Goal: Task Accomplishment & Management: Complete application form

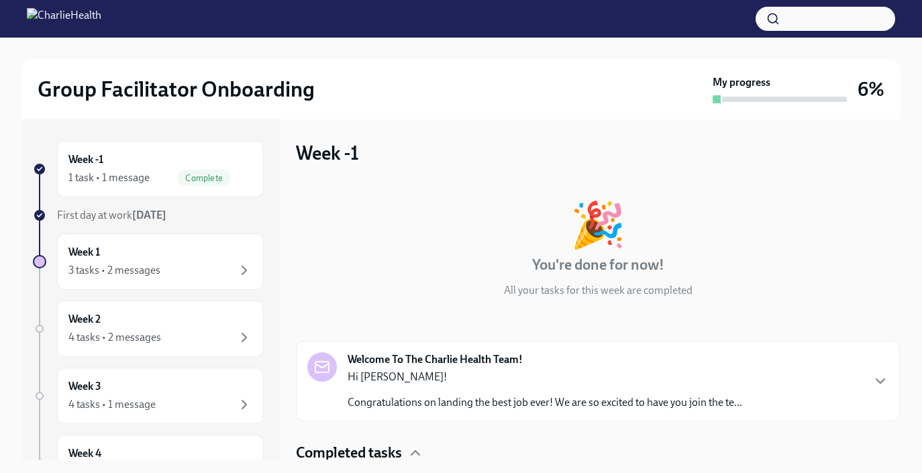
scroll to position [58, 0]
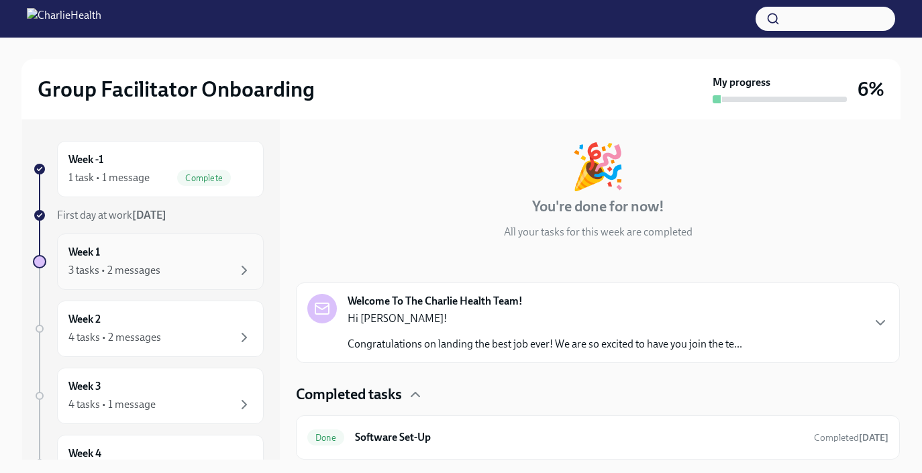
click at [130, 264] on div "3 tasks • 2 messages" at bounding box center [114, 270] width 92 height 15
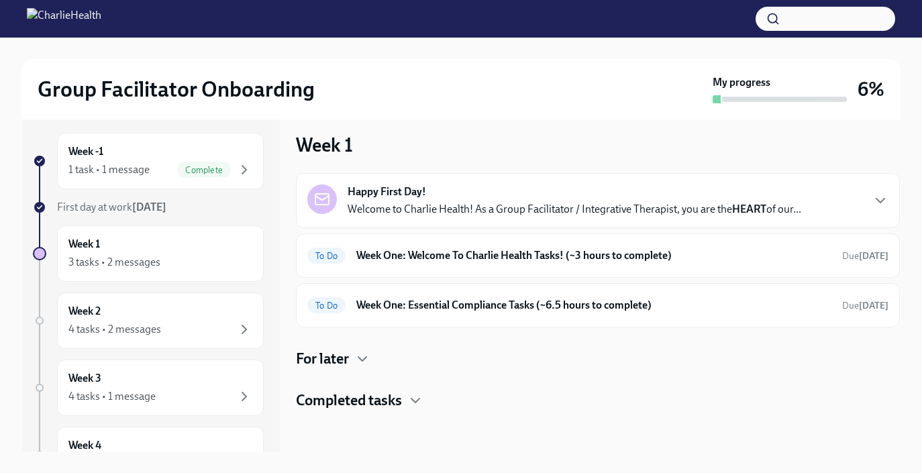
scroll to position [8, 0]
click at [665, 255] on h6 "Week One: Welcome To Charlie Health Tasks! (~3 hours to complete)" at bounding box center [593, 255] width 475 height 15
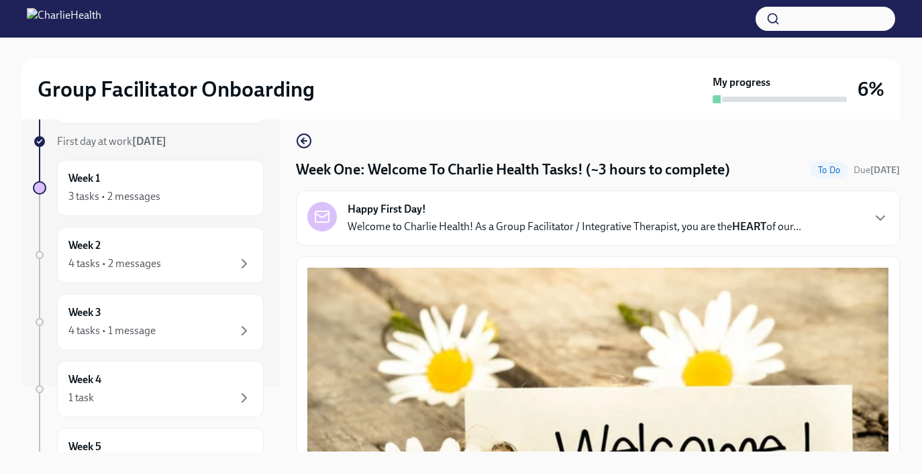
scroll to position [64, 0]
click at [158, 254] on div "Week 2 4 tasks • 2 messages" at bounding box center [160, 257] width 184 height 34
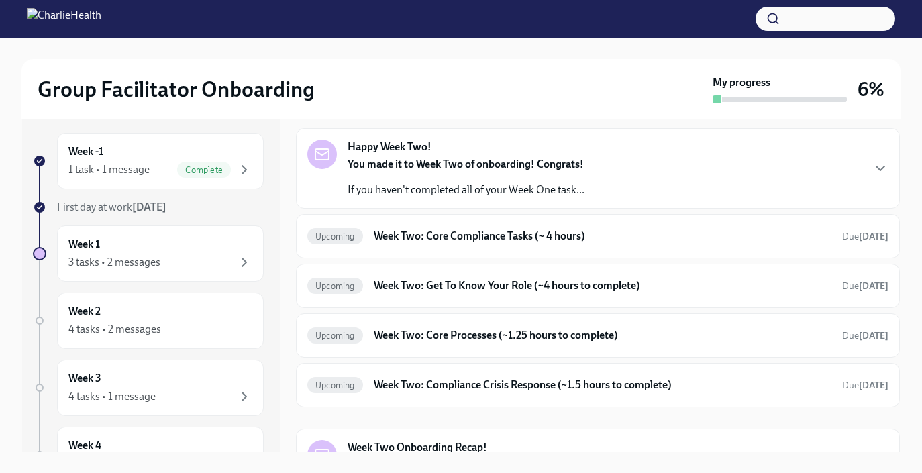
scroll to position [77, 0]
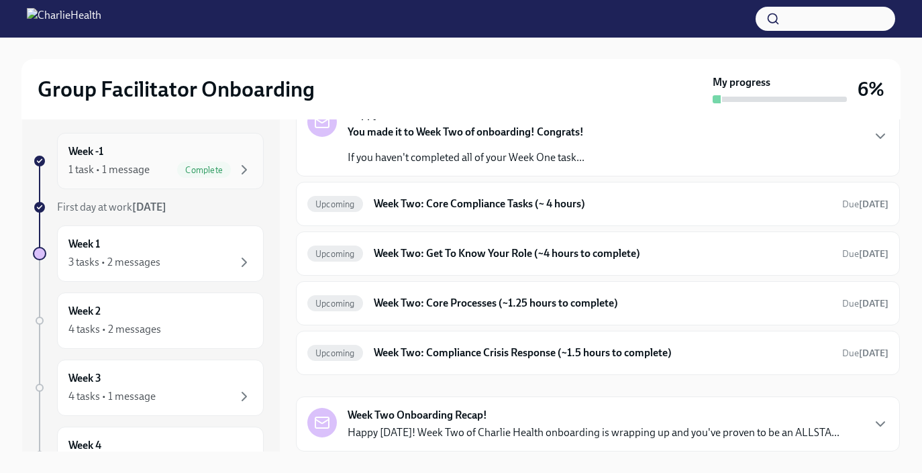
click at [214, 164] on div "Complete" at bounding box center [204, 170] width 54 height 16
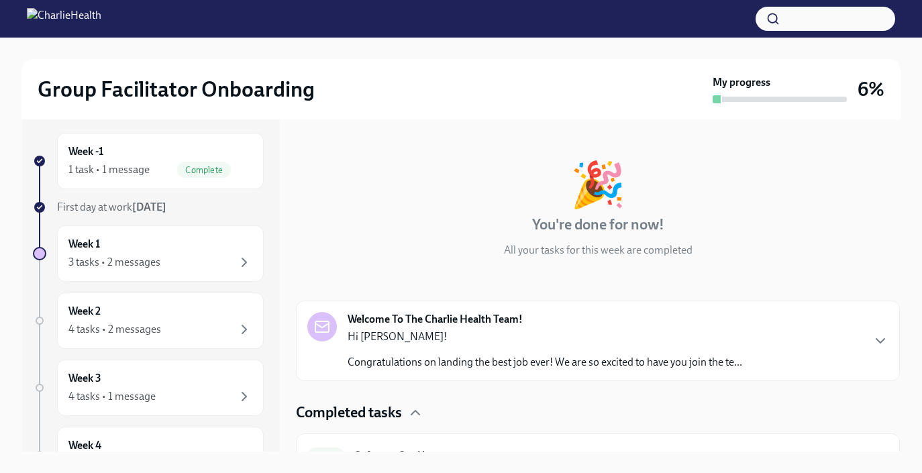
scroll to position [58, 0]
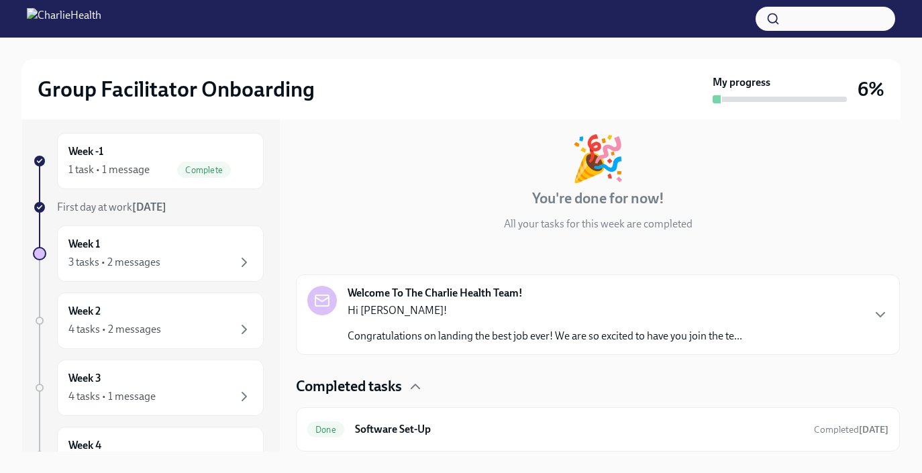
click at [873, 323] on div "Welcome To The Charlie Health Team! Hi Heather! Congratulations on landing the …" at bounding box center [597, 315] width 581 height 58
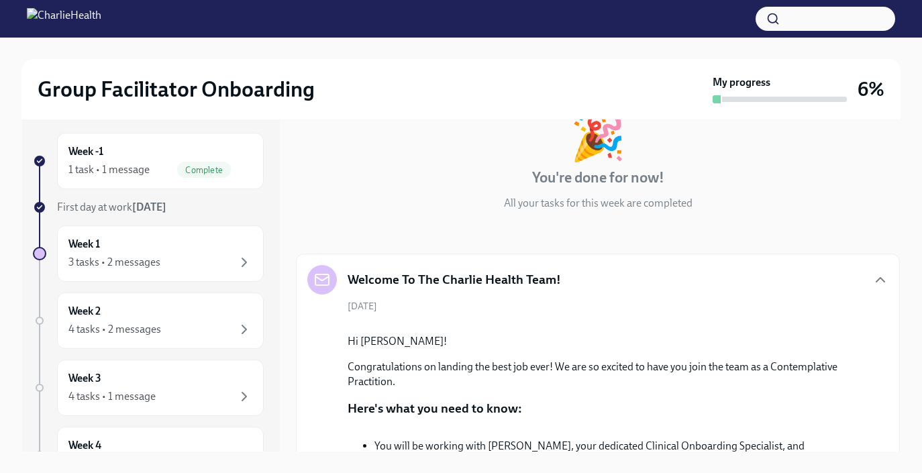
scroll to position [0, 0]
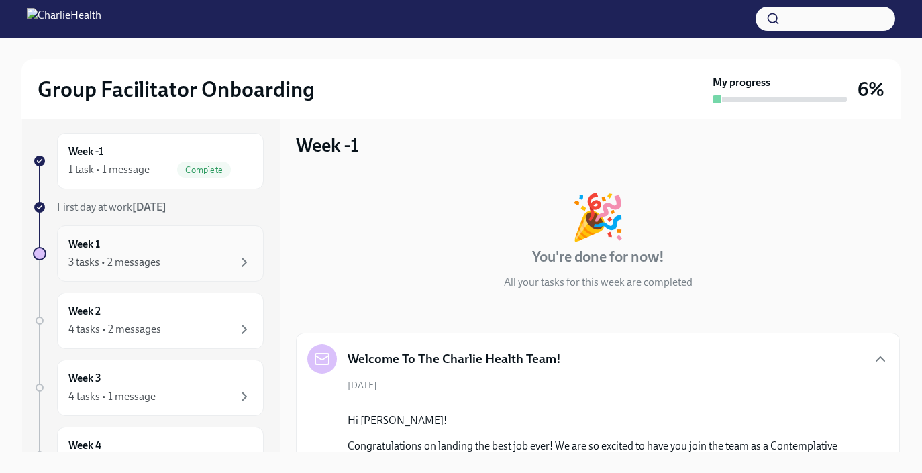
click at [187, 271] on div "Week 1 3 tasks • 2 messages" at bounding box center [160, 253] width 207 height 56
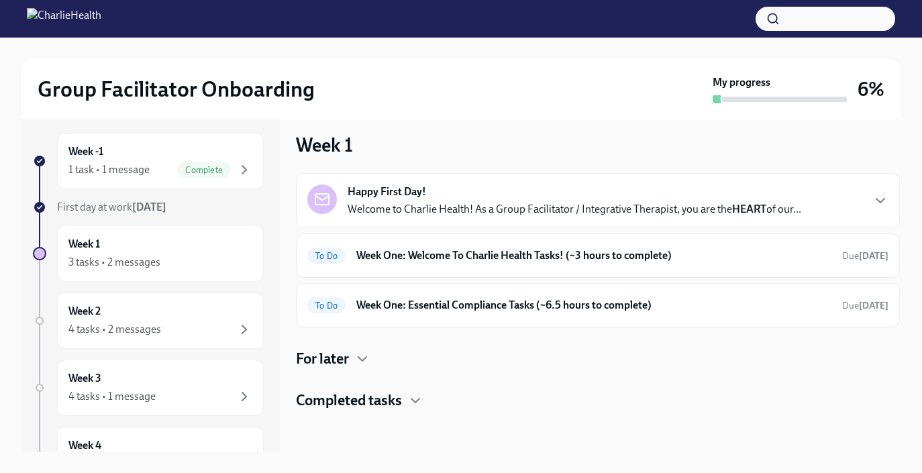
click at [685, 196] on div "Happy First Day! Welcome to Charlie Health! As a Group Facilitator / Integrativ…" at bounding box center [575, 200] width 454 height 32
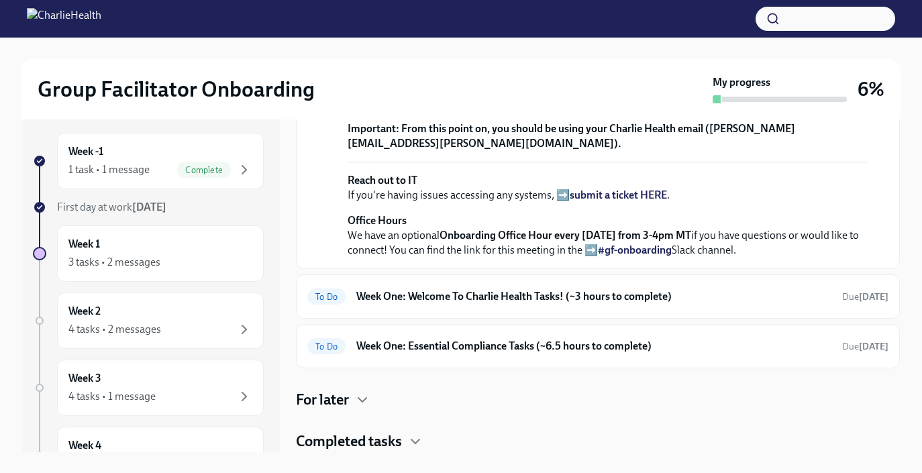
scroll to position [552, 0]
click at [398, 291] on h6 "Week One: Welcome To Charlie Health Tasks! (~3 hours to complete)" at bounding box center [593, 296] width 475 height 15
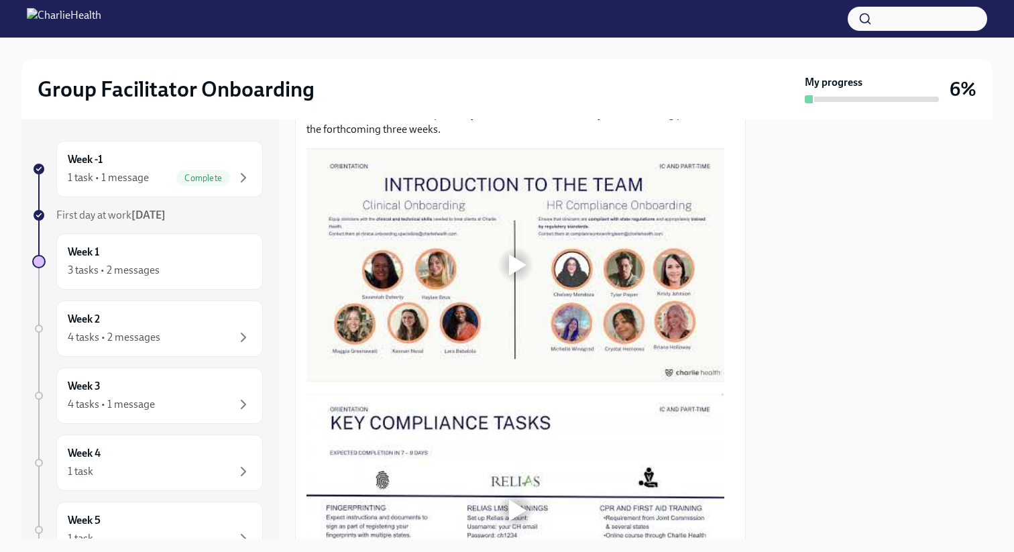
scroll to position [649, 0]
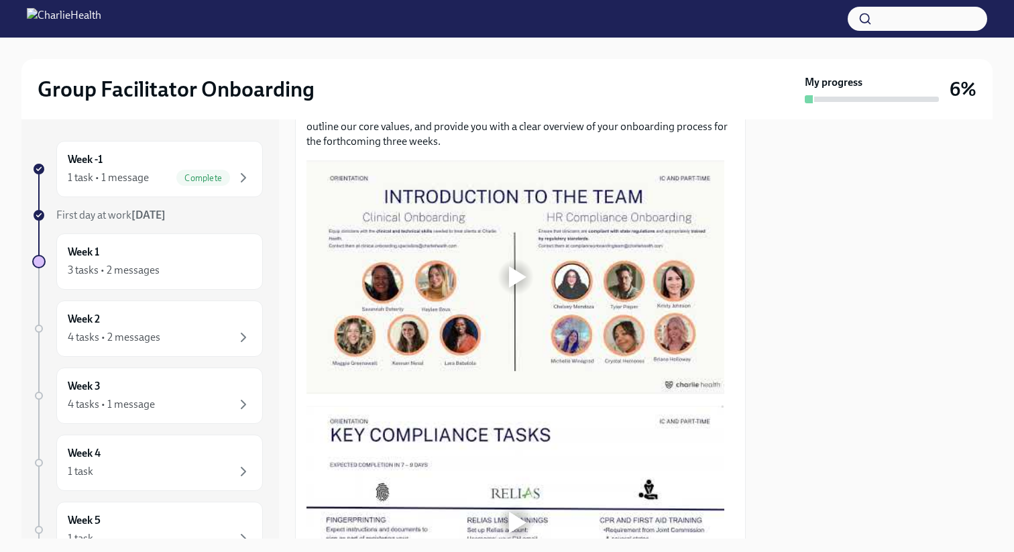
click at [509, 282] on div at bounding box center [517, 276] width 17 height 21
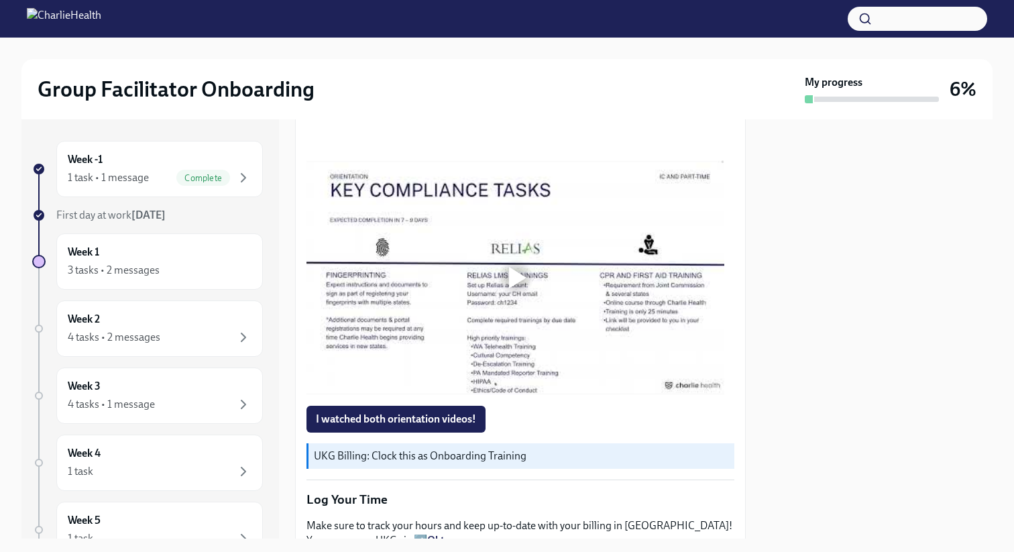
scroll to position [896, 0]
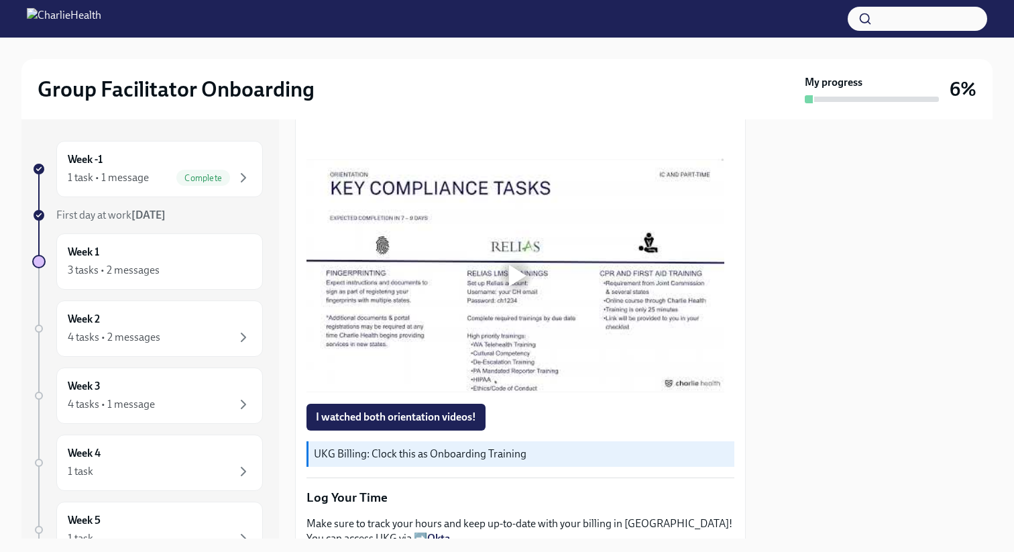
click at [517, 286] on div at bounding box center [517, 275] width 17 height 21
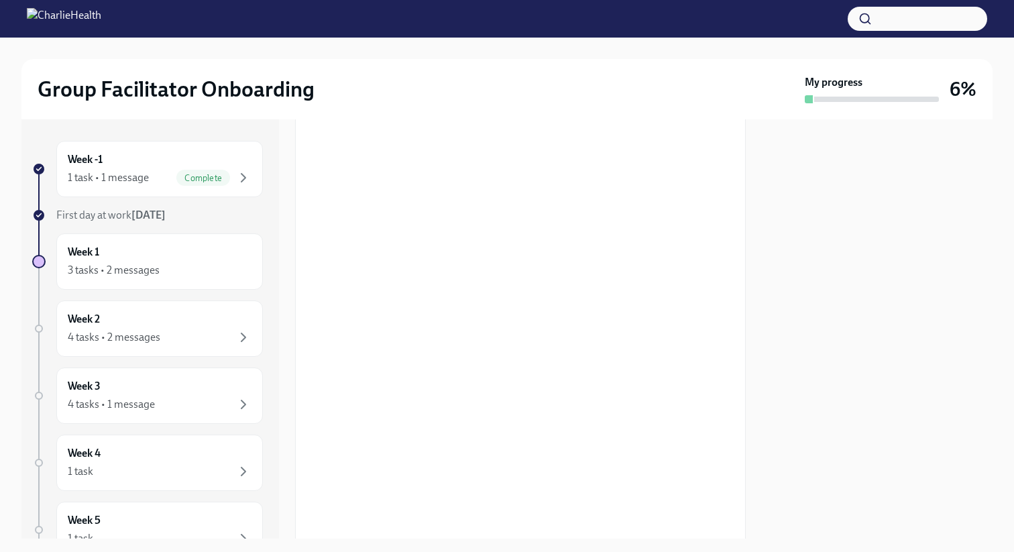
scroll to position [717, 0]
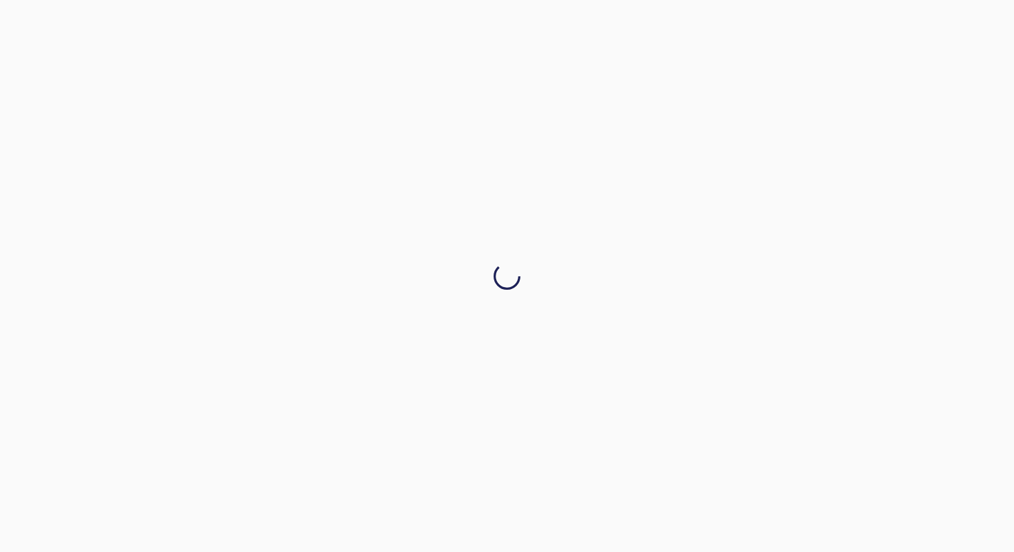
drag, startPoint x: 739, startPoint y: 266, endPoint x: 724, endPoint y: 322, distance: 57.8
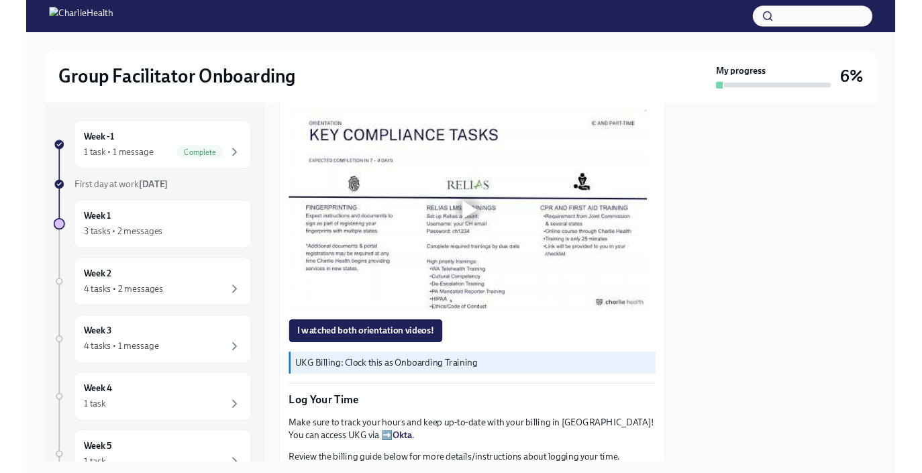
scroll to position [924, 0]
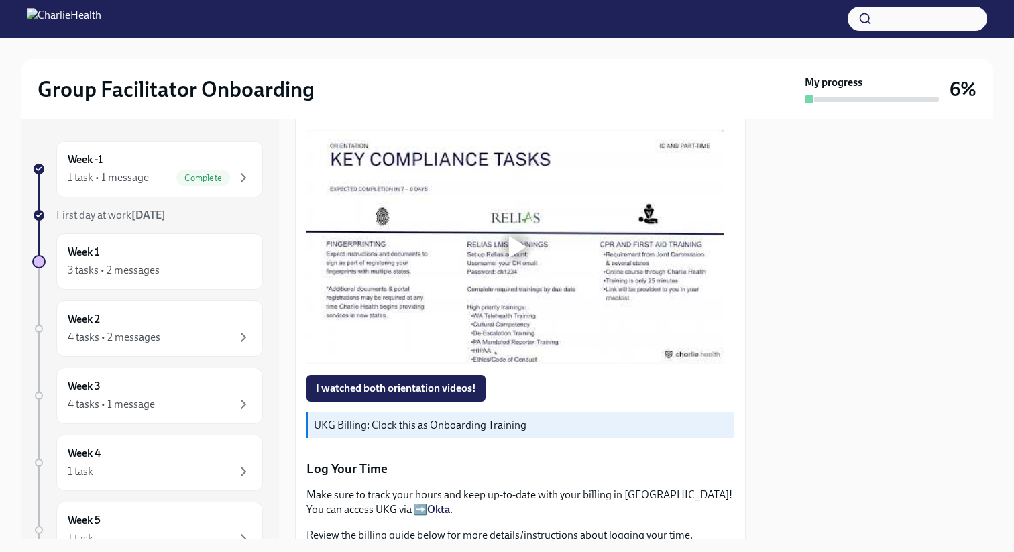
click at [522, 258] on div at bounding box center [517, 246] width 17 height 21
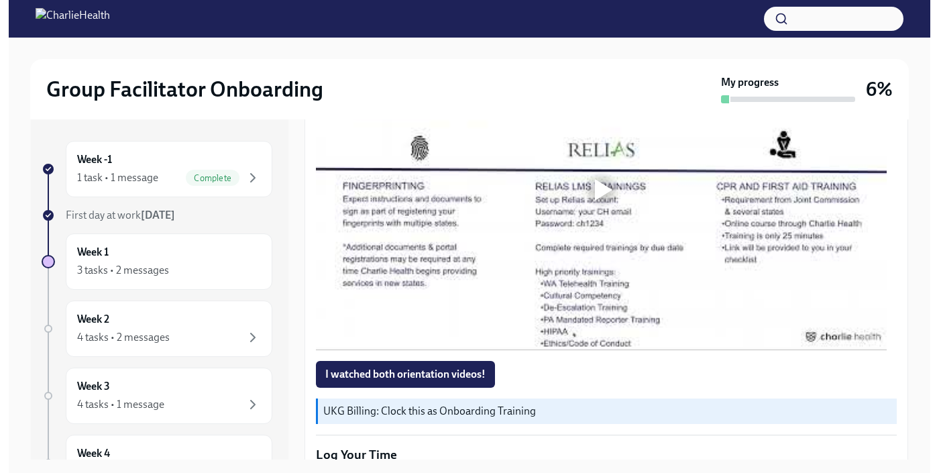
scroll to position [1134, 0]
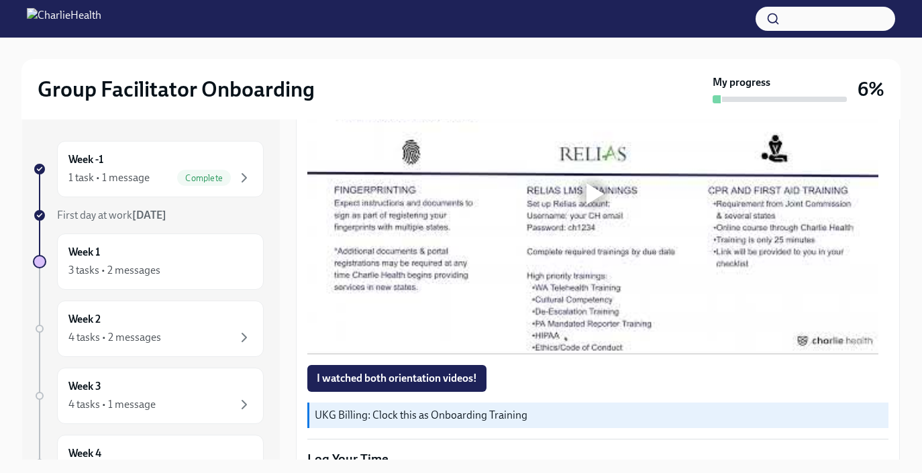
click at [590, 184] on div at bounding box center [594, 193] width 17 height 21
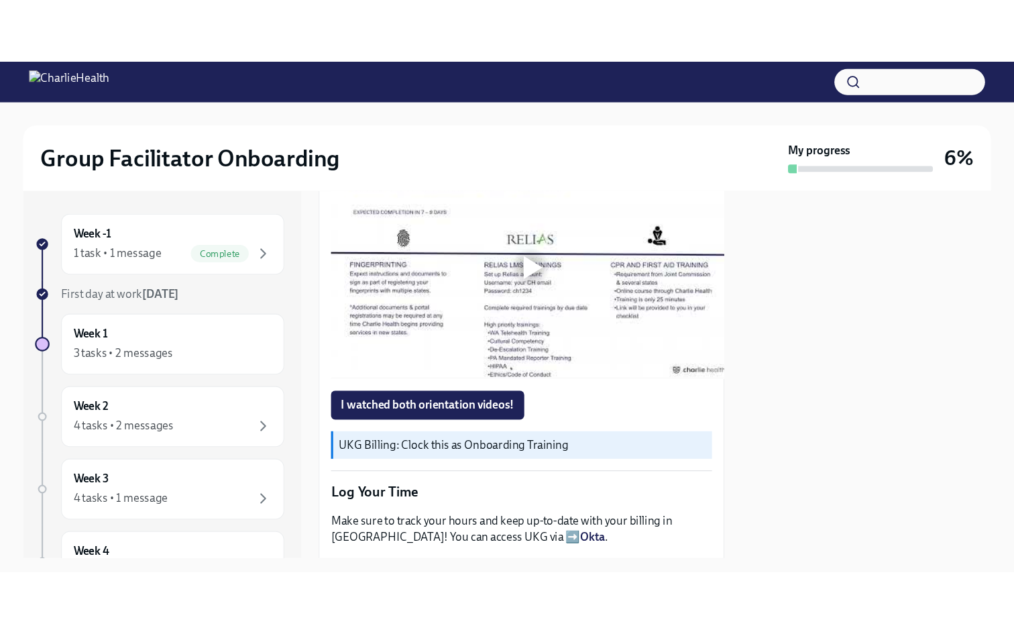
scroll to position [928, 0]
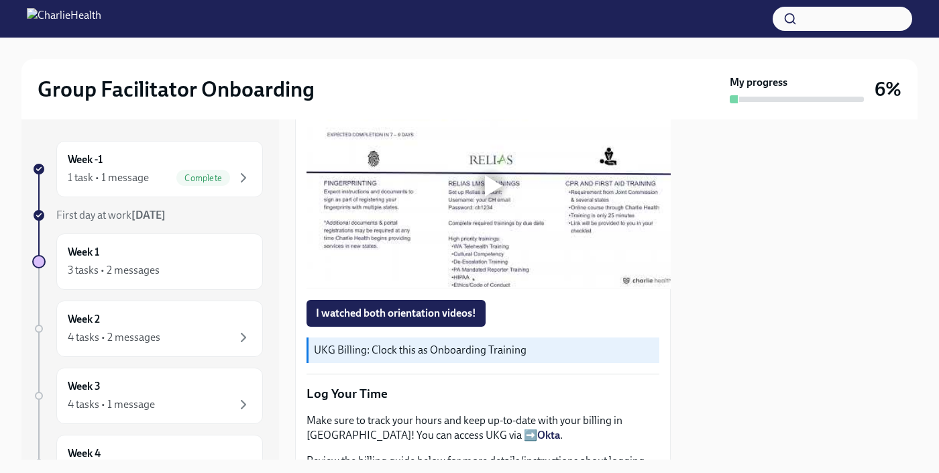
click at [501, 197] on div at bounding box center [493, 185] width 17 height 21
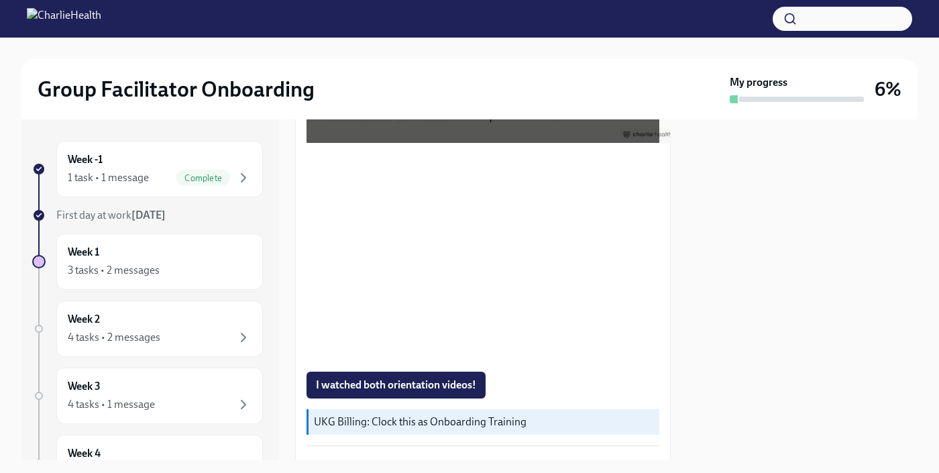
scroll to position [878, 0]
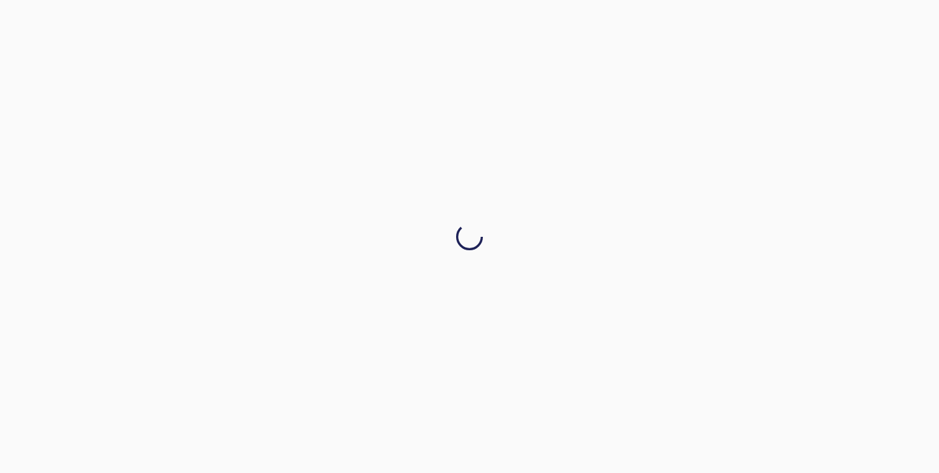
drag, startPoint x: 667, startPoint y: 287, endPoint x: 666, endPoint y: 306, distance: 18.8
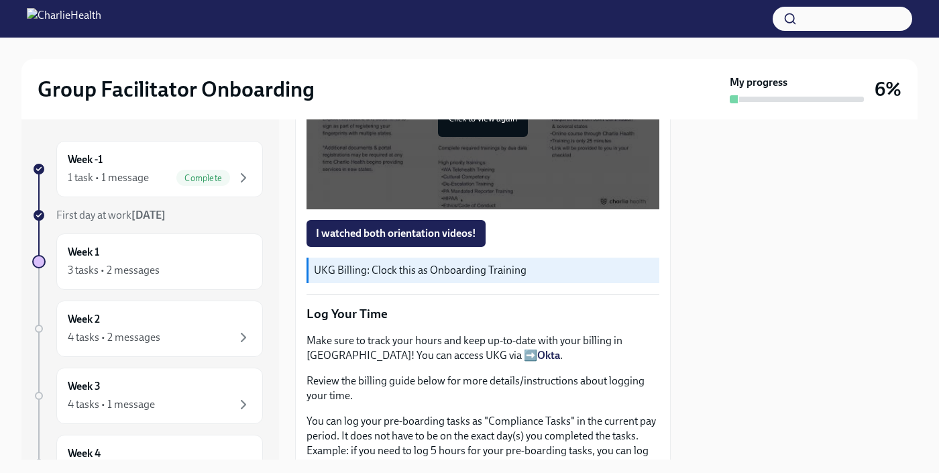
scroll to position [995, 0]
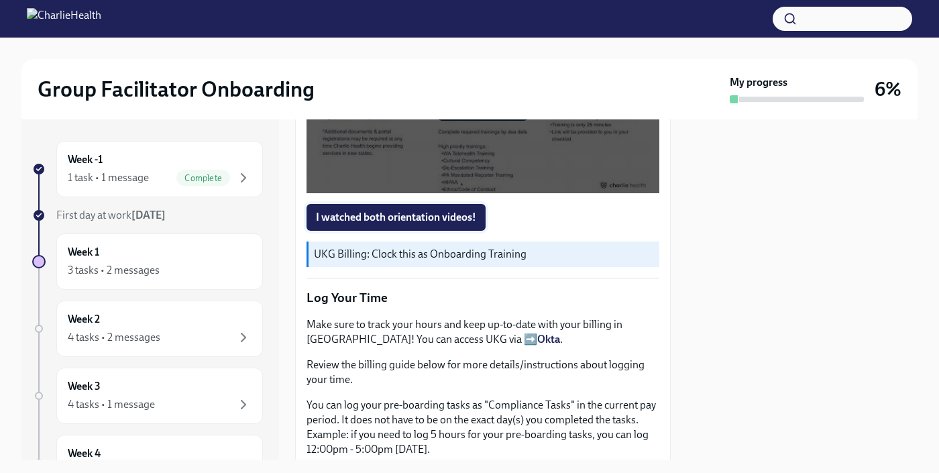
click at [441, 231] on button "I watched both orientation videos!" at bounding box center [396, 217] width 179 height 27
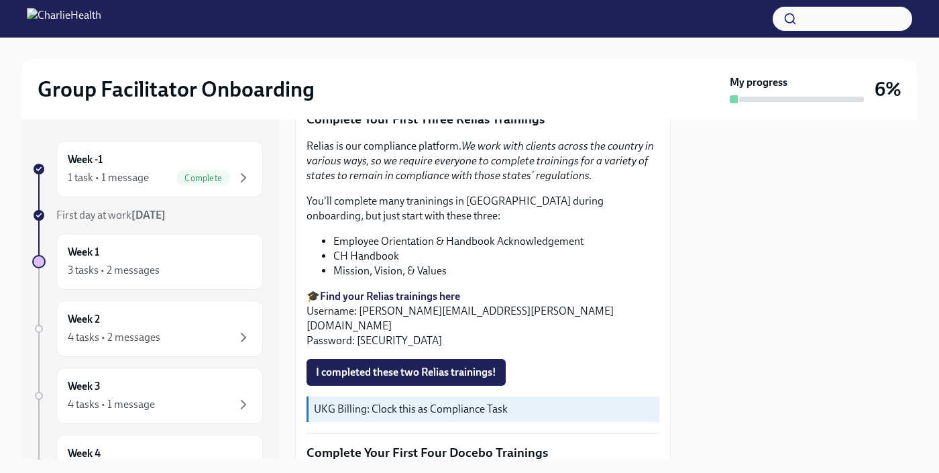
scroll to position [1403, 0]
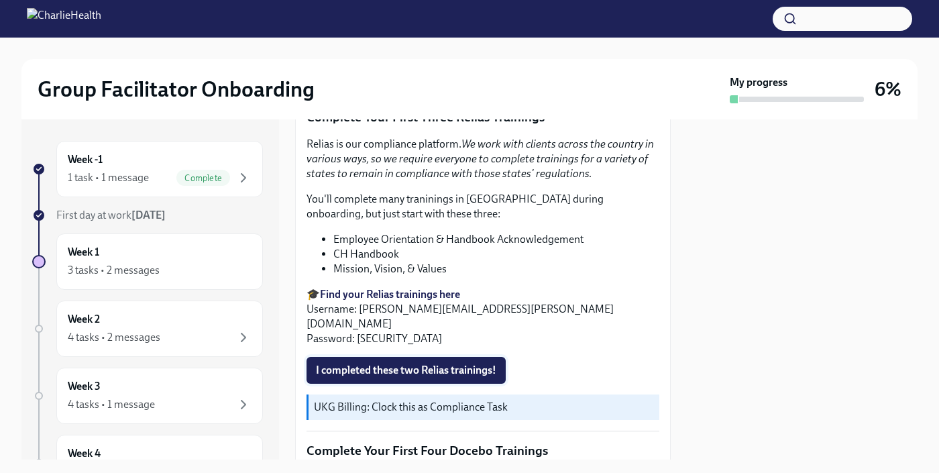
click at [483, 377] on span "I completed these two Relias trainings!" at bounding box center [406, 370] width 180 height 13
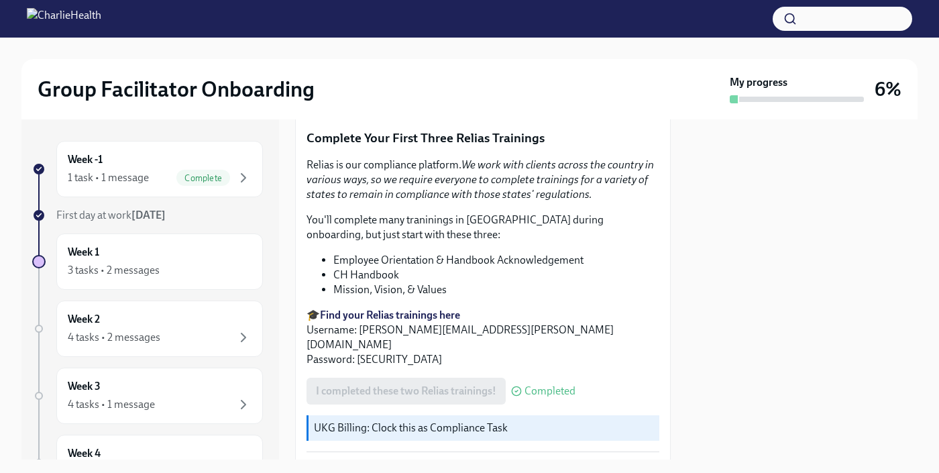
scroll to position [1384, 0]
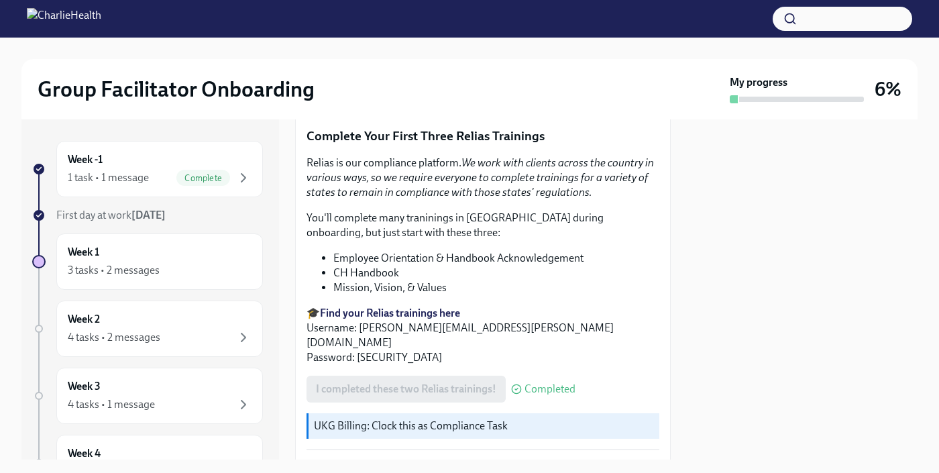
click at [434, 319] on strong "Find your Relias trainings here" at bounding box center [390, 313] width 140 height 13
click at [544, 353] on p "🎓 Find your Relias trainings here Username: heather.chironis@charliehealth.com …" at bounding box center [483, 335] width 353 height 59
drag, startPoint x: 525, startPoint y: 352, endPoint x: 358, endPoint y: 356, distance: 167.1
click at [358, 356] on p "🎓 Find your Relias trainings here Username: heather.chironis@charliehealth.com …" at bounding box center [483, 335] width 353 height 59
copy p "heather.chironis@charliehealth.com"
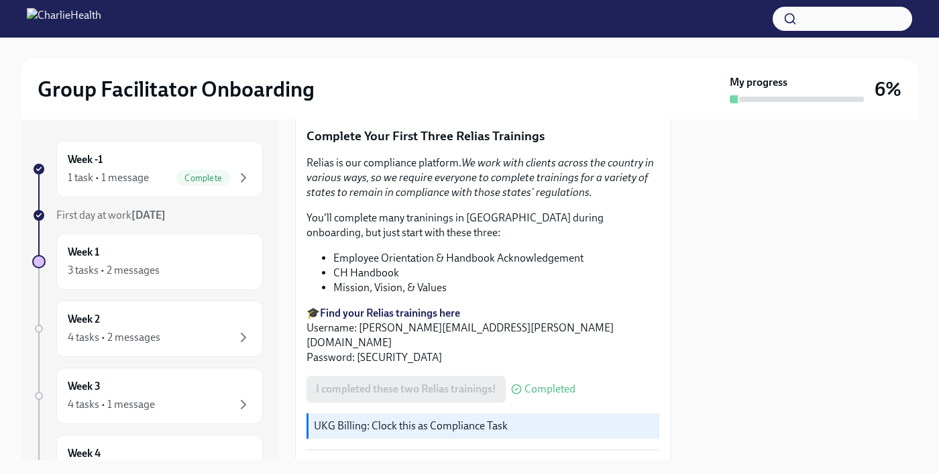
click at [415, 365] on p "🎓 Find your Relias trainings here Username: heather.chironis@charliehealth.com …" at bounding box center [483, 335] width 353 height 59
click at [388, 365] on p "🎓 Find your Relias trainings here Username: heather.chironis@charliehealth.com …" at bounding box center [483, 335] width 353 height 59
drag, startPoint x: 388, startPoint y: 366, endPoint x: 356, endPoint y: 366, distance: 31.5
click at [356, 365] on p "🎓 Find your Relias trainings here Username: heather.chironis@charliehealth.com …" at bounding box center [483, 335] width 353 height 59
copy p "ch1234"
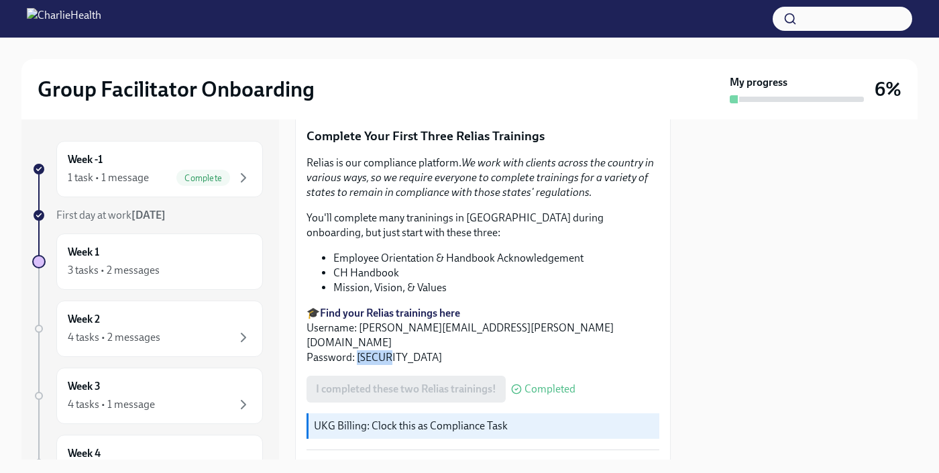
click at [411, 319] on strong "Find your Relias trainings here" at bounding box center [390, 313] width 140 height 13
click at [427, 319] on strong "Find your Relias trainings here" at bounding box center [390, 313] width 140 height 13
click at [592, 353] on p "🎓 Find your Relias trainings here Username: heather.chironis@charliehealth.com …" at bounding box center [483, 335] width 353 height 59
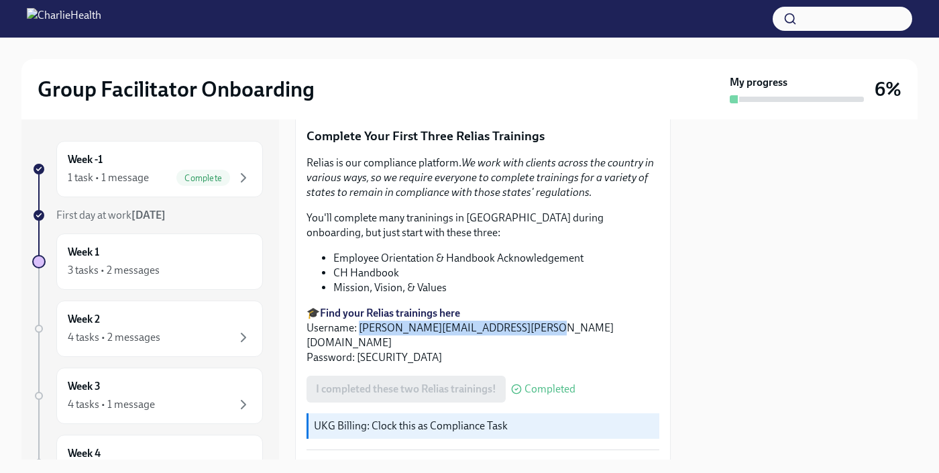
drag, startPoint x: 529, startPoint y: 352, endPoint x: 359, endPoint y: 350, distance: 169.7
click at [359, 350] on p "🎓 Find your Relias trainings here Username: heather.chironis@charliehealth.com …" at bounding box center [483, 335] width 353 height 59
copy p "heather.chironis@charliehealth.com"
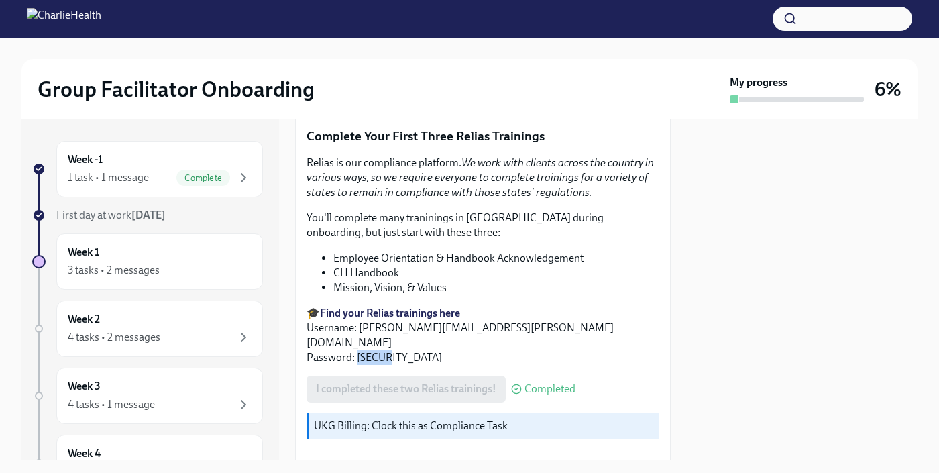
drag, startPoint x: 390, startPoint y: 365, endPoint x: 358, endPoint y: 367, distance: 32.3
click at [358, 365] on p "🎓 Find your Relias trainings here Username: heather.chironis@charliehealth.com …" at bounding box center [483, 335] width 353 height 59
copy p "ch1234"
click at [519, 394] on icon at bounding box center [516, 389] width 11 height 11
click at [478, 401] on div "I completed these two Relias trainings! Completed" at bounding box center [441, 389] width 269 height 27
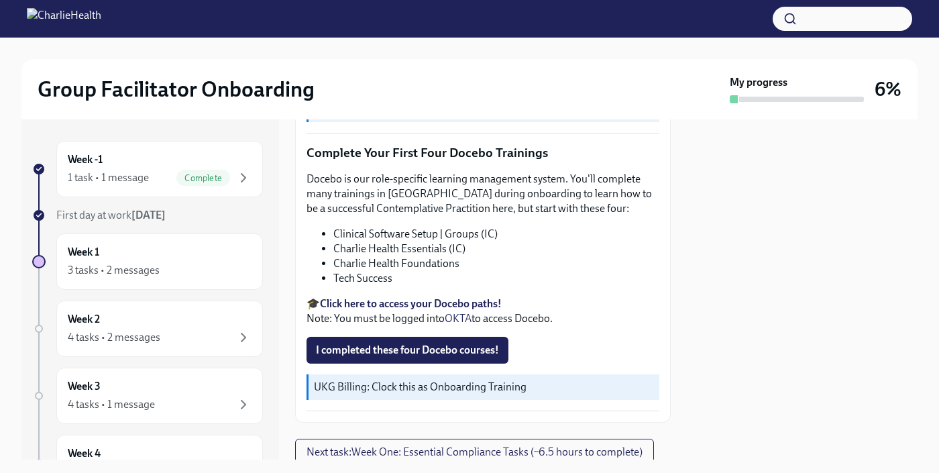
scroll to position [1703, 0]
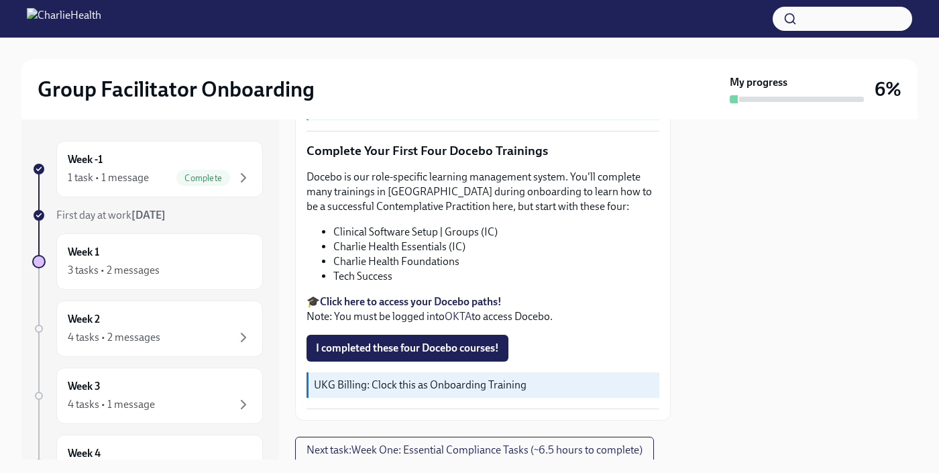
click at [474, 308] on strong "Click here to access your Docebo paths!" at bounding box center [411, 301] width 182 height 13
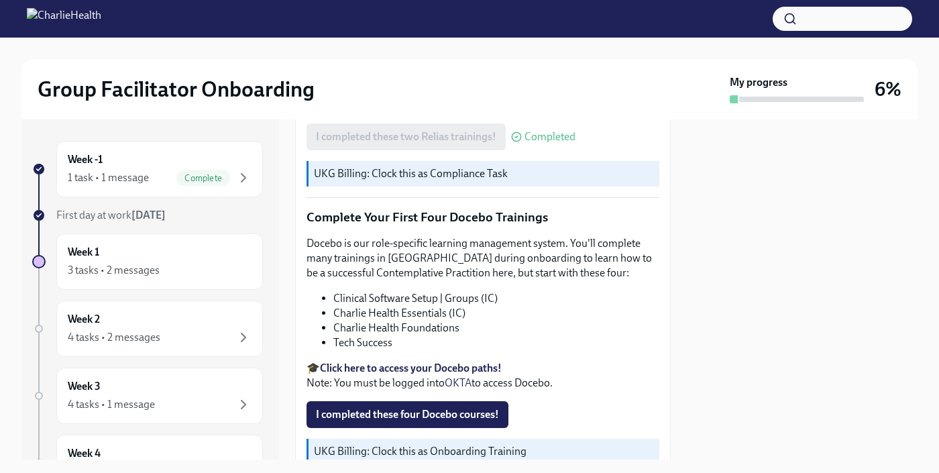
scroll to position [1758, 0]
